Goal: Information Seeking & Learning: Learn about a topic

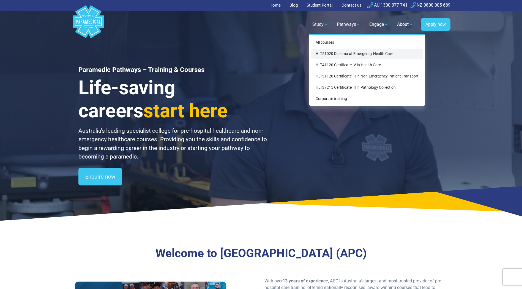
click at [329, 51] on link "HLT51020 Diploma of Emergency Health Care" at bounding box center [367, 54] width 112 height 10
click at [338, 54] on link "HLT51020 Diploma of Emergency Health Care" at bounding box center [367, 54] width 112 height 10
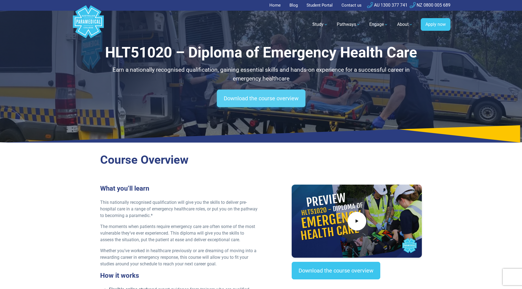
click at [263, 95] on link "Download the course overview" at bounding box center [261, 99] width 89 height 18
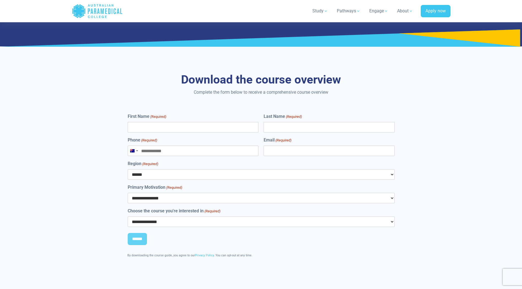
scroll to position [2927, 0]
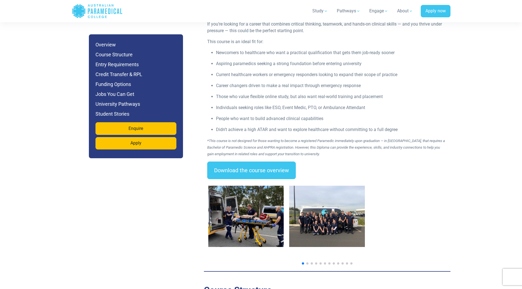
scroll to position [770, 0]
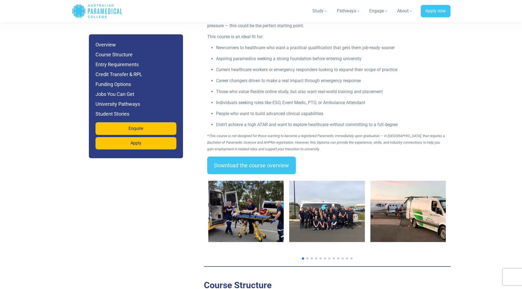
click at [314, 203] on img "2 / 14" at bounding box center [327, 211] width 76 height 61
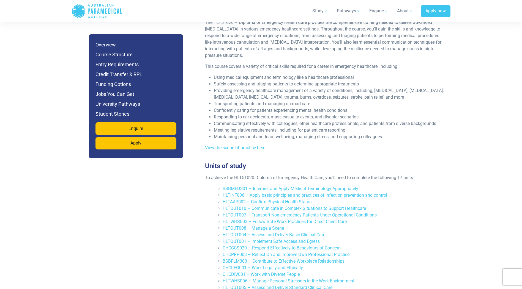
scroll to position [1073, 0]
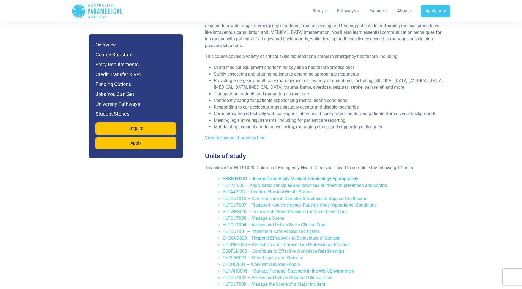
click at [296, 176] on link "BSBMED301 – Interpret and Apply Medical Terminology Appropriately" at bounding box center [291, 178] width 136 height 5
click at [298, 183] on link "HLTINF006 – Apply basic principles and practices of infection prevention and co…" at bounding box center [305, 185] width 165 height 5
click at [297, 190] on link "HLTAAP002 – Confirm Physical Health Status" at bounding box center [267, 192] width 89 height 5
click at [322, 196] on link "HLTOUT010 – Communicate in Complex Situations to Support Healthcare" at bounding box center [294, 198] width 143 height 5
click at [295, 203] on link "HLTOUT007 – Transport Non-emergency Patients Under Operational Conditions" at bounding box center [300, 205] width 154 height 5
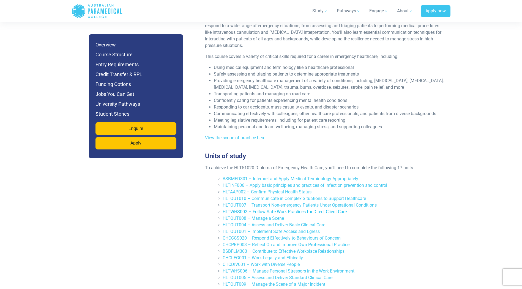
click at [298, 209] on link "HLTWHS002 – Follow Safe Work Practices for Direct Client Care" at bounding box center [285, 211] width 124 height 5
click at [275, 216] on link "HLTOUT008 – Manage a Scene" at bounding box center [253, 218] width 61 height 5
click at [304, 223] on link "HLTOUT004 – Assess and Deliver Basic Clinical Care" at bounding box center [274, 225] width 103 height 5
click at [272, 229] on link "HLTOUT001 – Implement Safe Access and Egress" at bounding box center [271, 231] width 97 height 5
click at [288, 236] on link "CHCCCS020 – Respond Effectively to Behaviours of Concern" at bounding box center [282, 238] width 118 height 5
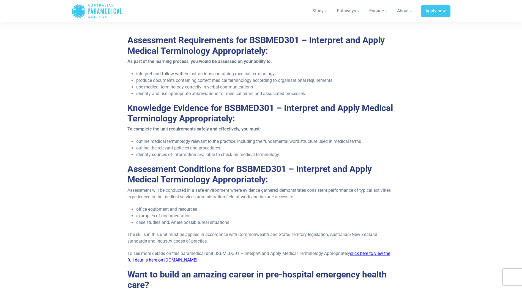
scroll to position [468, 0]
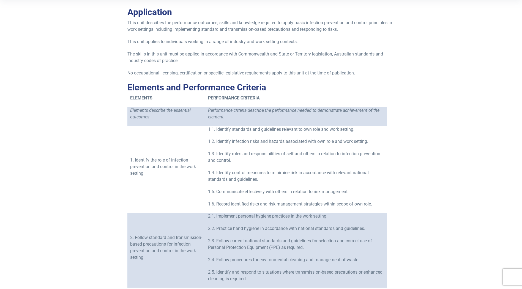
scroll to position [220, 0]
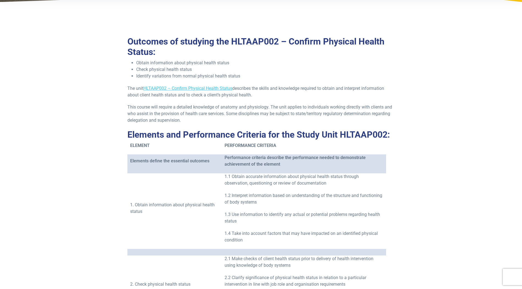
scroll to position [193, 0]
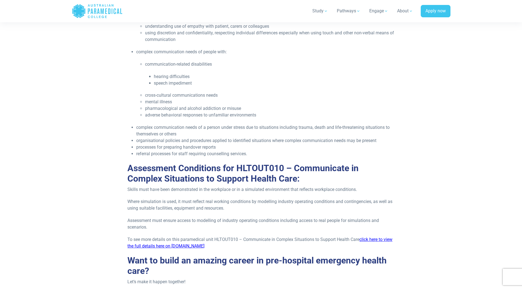
scroll to position [715, 0]
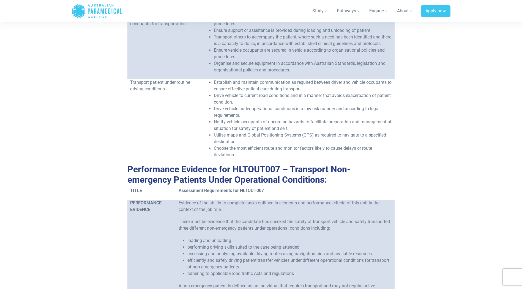
scroll to position [468, 0]
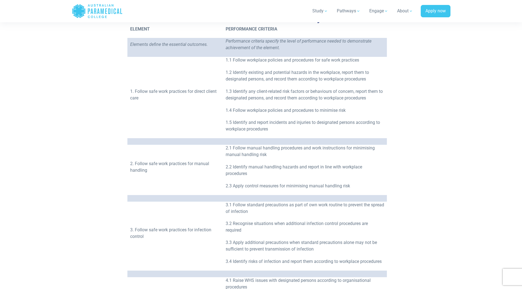
scroll to position [248, 0]
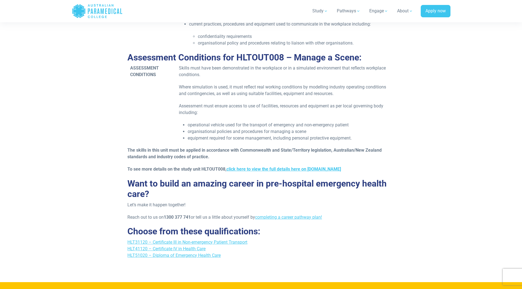
scroll to position [743, 0]
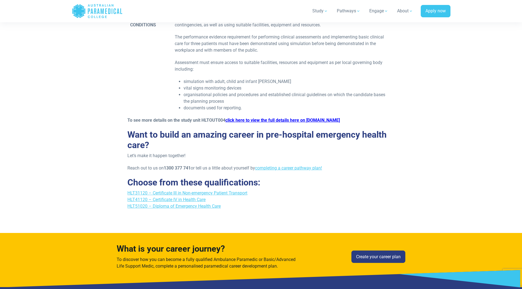
scroll to position [1403, 0]
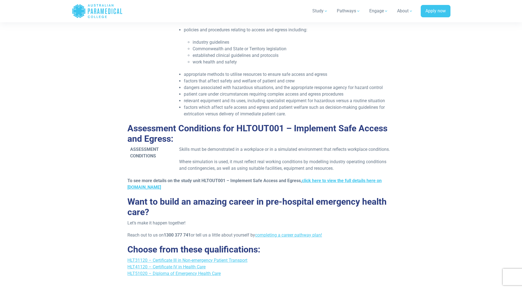
scroll to position [605, 0]
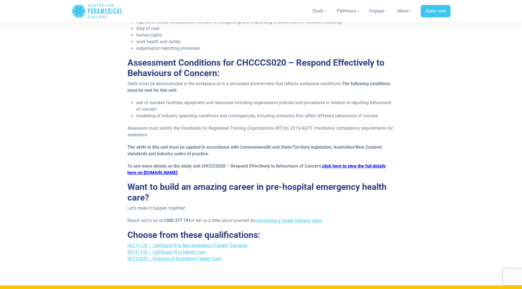
scroll to position [660, 0]
